Goal: Task Accomplishment & Management: Manage account settings

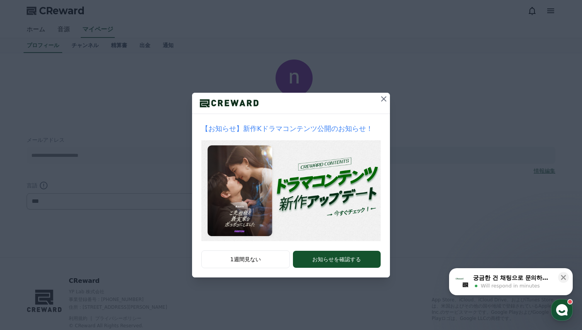
click at [385, 100] on icon at bounding box center [383, 98] width 9 height 9
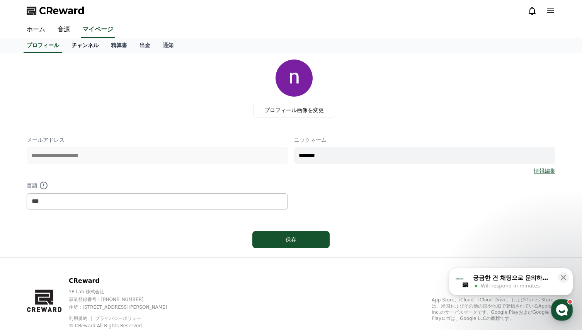
click at [68, 44] on link "チャンネル" at bounding box center [84, 45] width 39 height 15
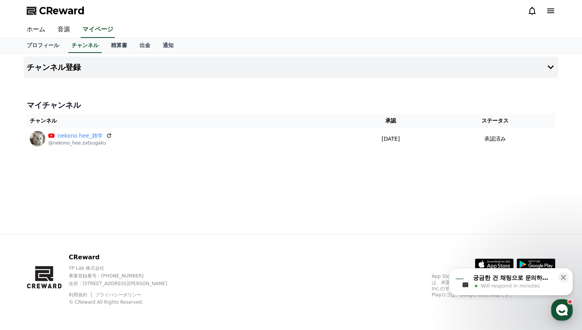
click at [256, 199] on div "チャンネル登録 マイチャンネル チャンネル 承認 ステータス nekono hee_雑学 @nekono_hee.zatsugaku 2025-08-14 0…" at bounding box center [290, 143] width 541 height 180
click at [38, 47] on link "プロフィール" at bounding box center [42, 45] width 45 height 15
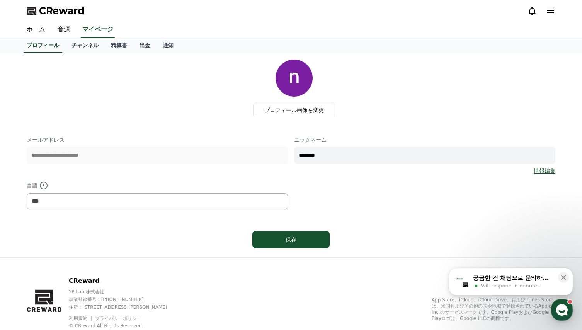
click at [546, 171] on link "情報編集" at bounding box center [544, 171] width 22 height 8
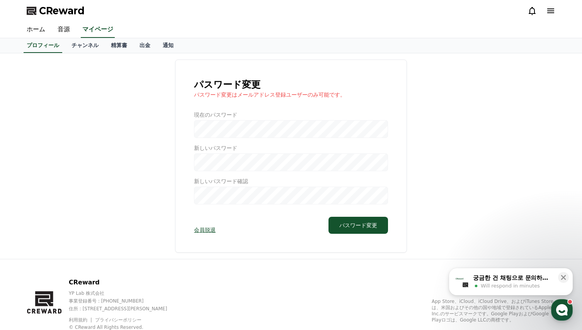
click at [110, 210] on div "パスワード変更 パスワード変更はメールアドレス登録ユーザーのみ可能です。 現在のパスワード 新しいパスワード 新しいパスワード確認 会員脱退 パスワード変更" at bounding box center [291, 155] width 528 height 193
click at [38, 44] on link "プロフィール" at bounding box center [43, 45] width 39 height 15
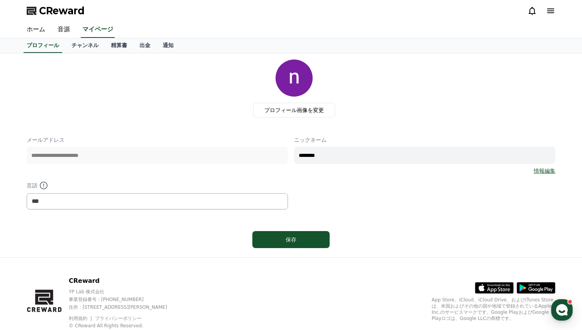
click at [545, 171] on link "情報編集" at bounding box center [544, 171] width 22 height 8
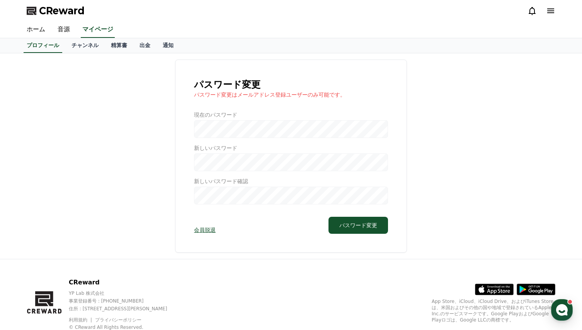
click at [269, 131] on div at bounding box center [291, 157] width 194 height 93
click at [199, 127] on div at bounding box center [291, 157] width 194 height 93
click at [211, 129] on div at bounding box center [291, 157] width 194 height 93
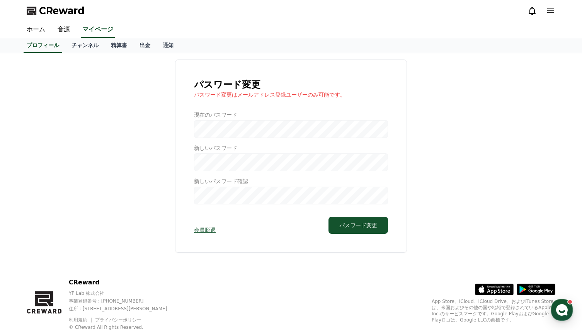
click at [221, 131] on div at bounding box center [291, 157] width 194 height 93
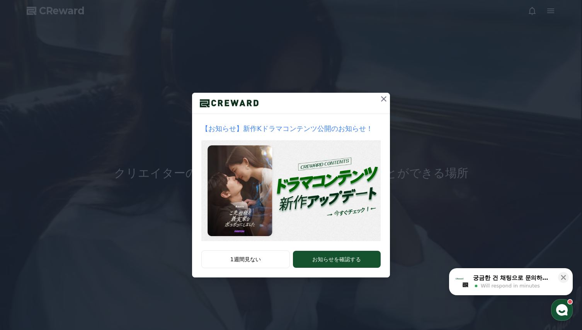
click at [381, 100] on icon at bounding box center [383, 98] width 9 height 9
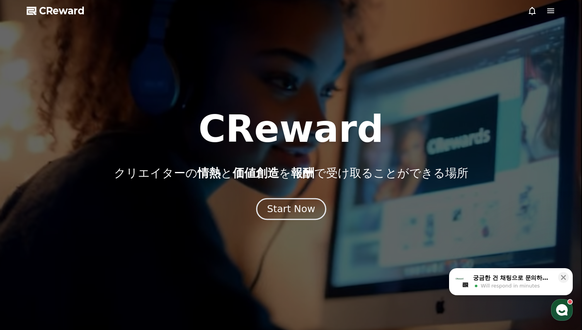
click at [294, 212] on div "Start Now" at bounding box center [291, 208] width 48 height 13
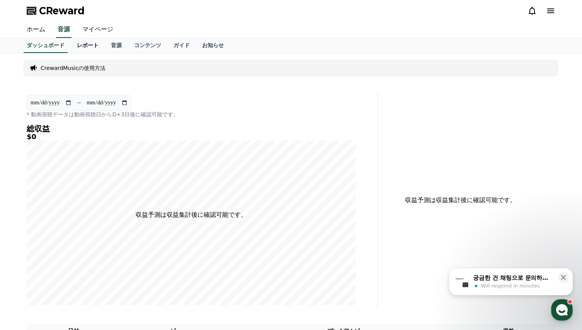
click at [73, 44] on link "レポート" at bounding box center [88, 45] width 34 height 15
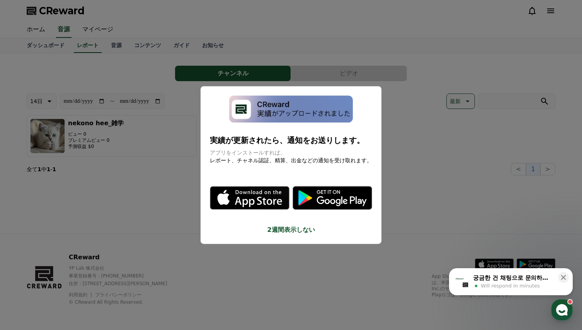
click at [146, 175] on button "close modal" at bounding box center [291, 165] width 582 height 330
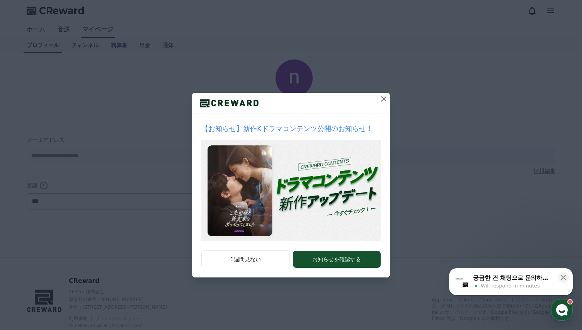
click at [380, 100] on icon at bounding box center [383, 98] width 9 height 9
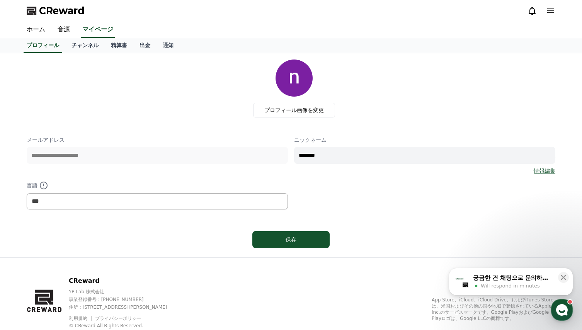
click at [543, 171] on link "情報編集" at bounding box center [544, 171] width 22 height 8
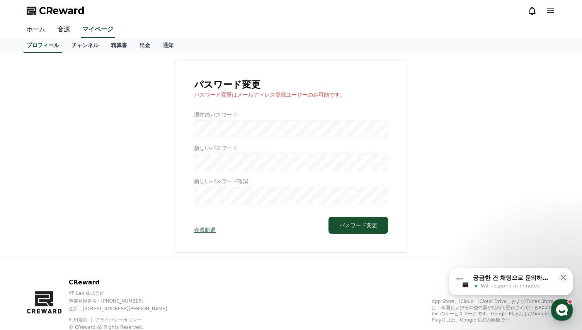
click at [200, 129] on div at bounding box center [291, 157] width 194 height 93
click at [73, 47] on link "チャンネル" at bounding box center [84, 45] width 39 height 15
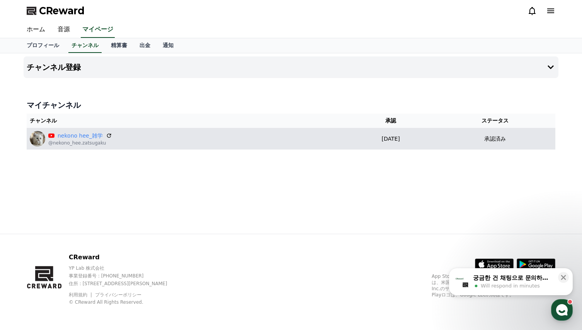
click at [134, 140] on div "nekono hee_雑学 @nekono_hee.zatsugaku" at bounding box center [186, 138] width 313 height 15
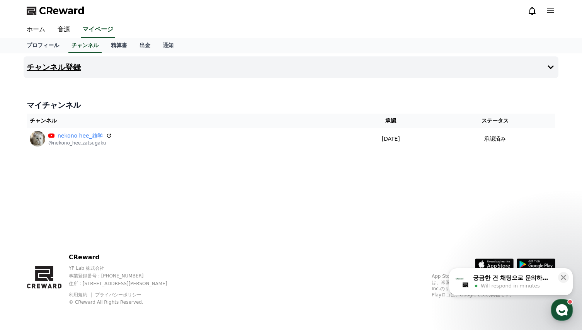
click at [49, 68] on h4 "チャンネル登録" at bounding box center [54, 67] width 54 height 8
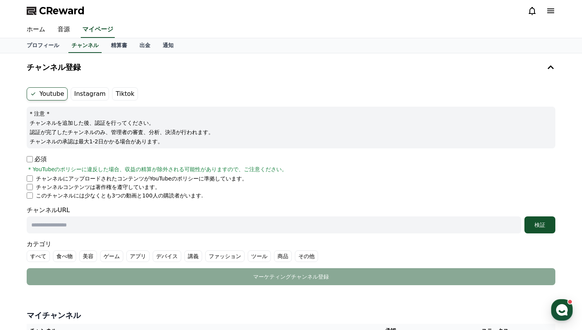
click at [81, 94] on label "Instagram" at bounding box center [90, 93] width 38 height 13
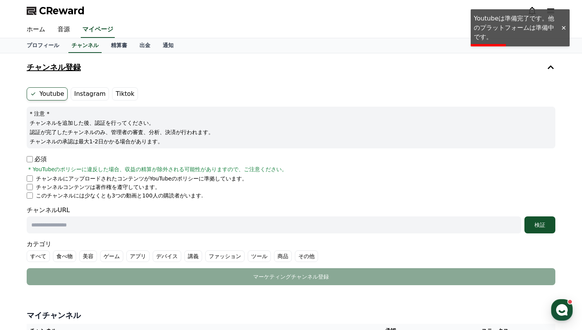
click at [230, 75] on button "チャンネル登録" at bounding box center [291, 67] width 535 height 22
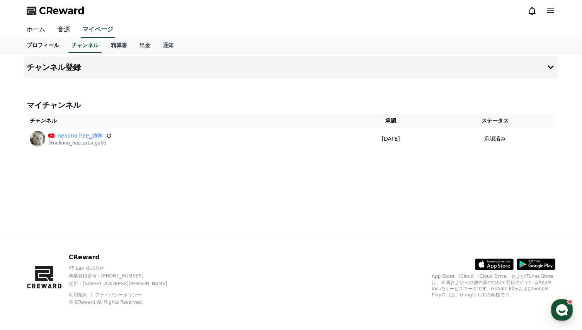
click at [36, 46] on link "プロフィール" at bounding box center [42, 45] width 45 height 15
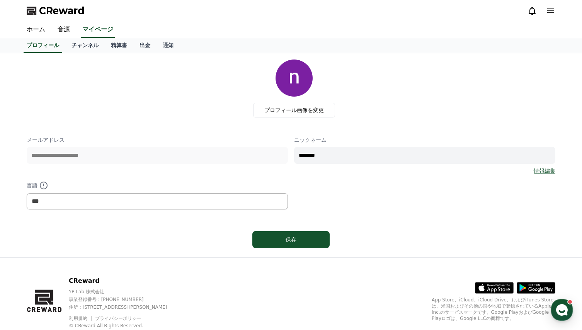
click at [120, 111] on div "プロフィール画像を変更" at bounding box center [294, 88] width 522 height 58
click at [73, 44] on link "チャンネル" at bounding box center [84, 45] width 39 height 15
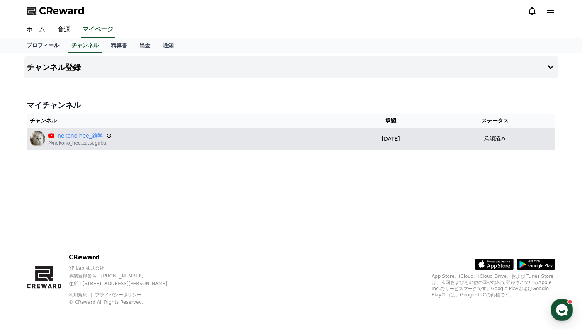
click at [218, 142] on div "nekono hee_雑学 @nekono_hee.zatsugaku" at bounding box center [186, 138] width 313 height 15
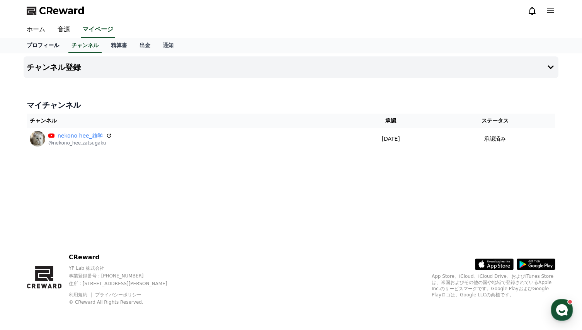
click at [39, 46] on link "プロフィール" at bounding box center [42, 45] width 45 height 15
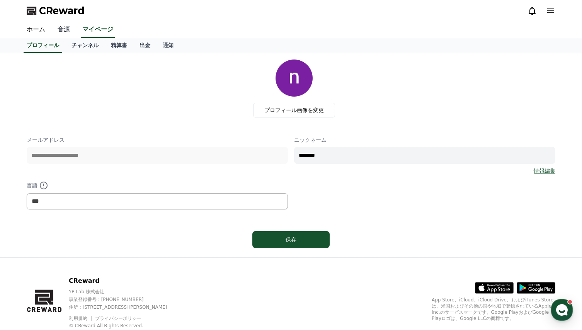
click at [56, 30] on link "音源" at bounding box center [63, 30] width 25 height 16
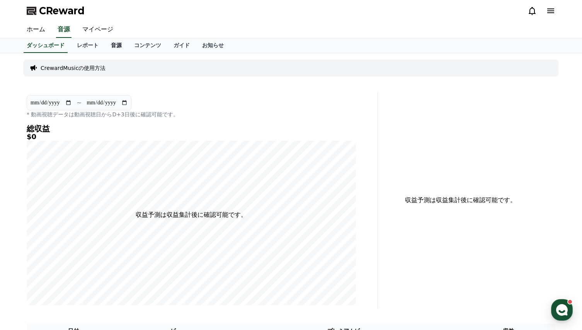
click at [105, 46] on link "音源" at bounding box center [116, 45] width 23 height 15
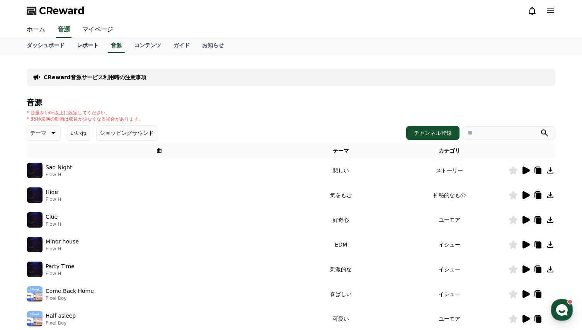
click at [79, 45] on link "レポート" at bounding box center [88, 45] width 34 height 15
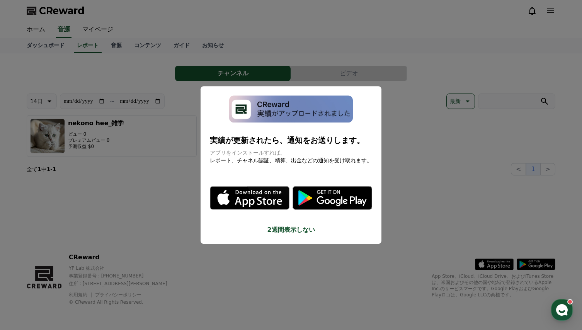
click at [150, 171] on button "close modal" at bounding box center [291, 165] width 582 height 330
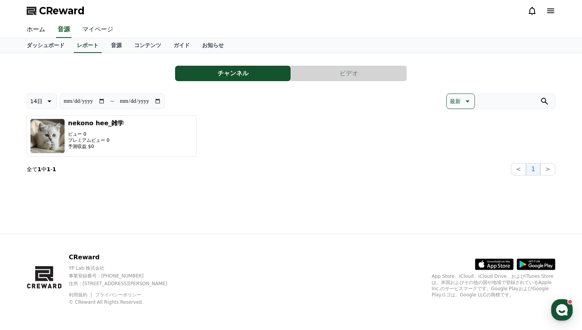
click at [90, 30] on link "マイページ" at bounding box center [97, 30] width 43 height 16
